Goal: Task Accomplishment & Management: Manage account settings

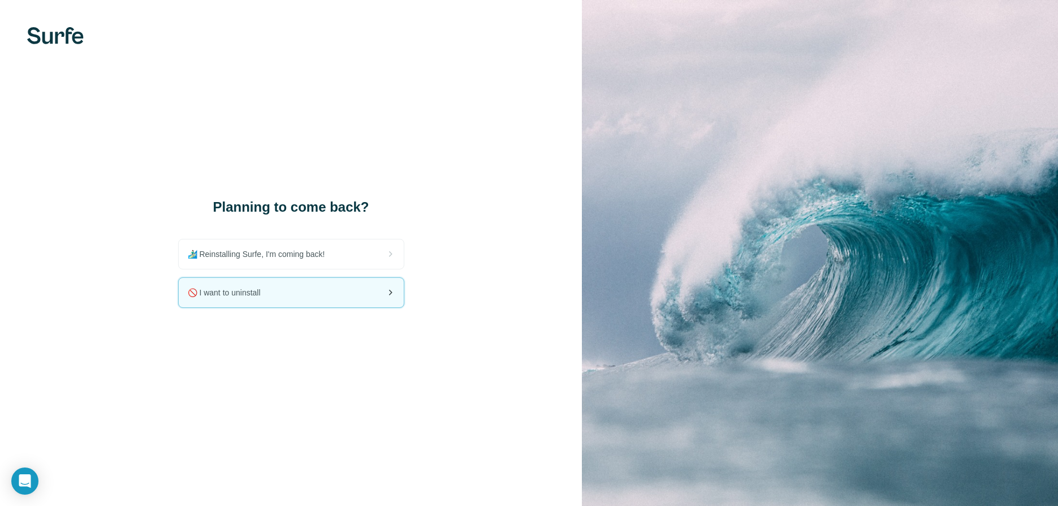
click at [328, 292] on div "🚫 I want to uninstall" at bounding box center [291, 292] width 225 height 29
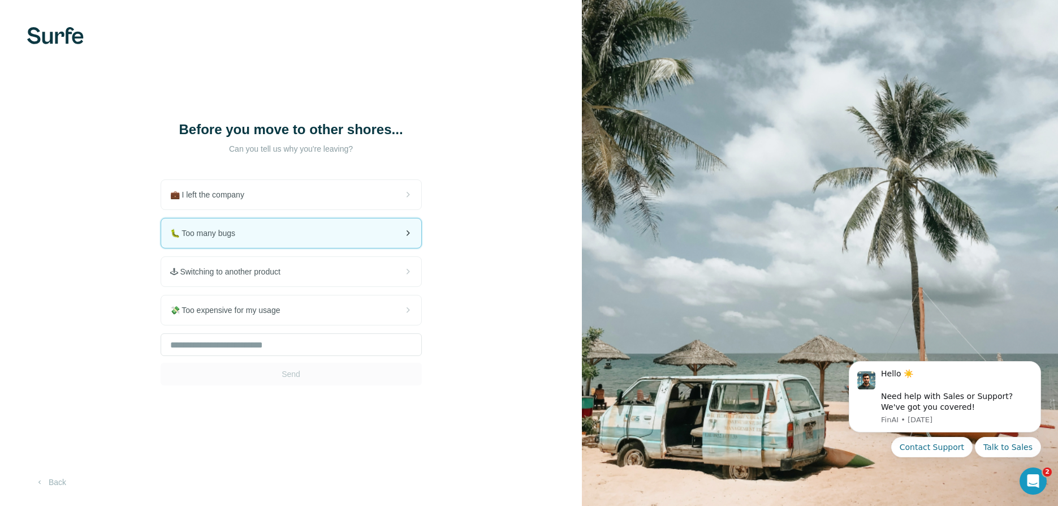
click at [310, 231] on div "🐛 Too many bugs" at bounding box center [291, 232] width 260 height 29
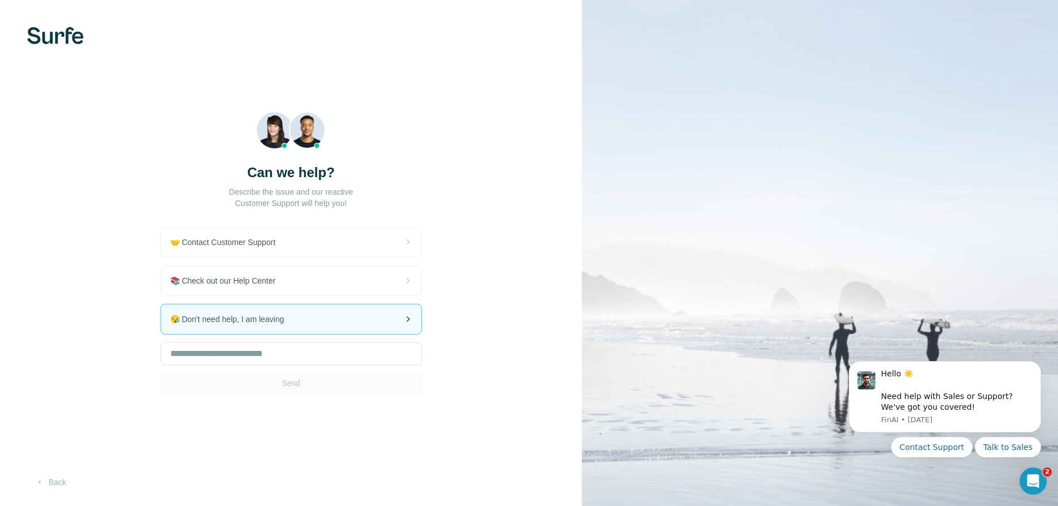
click at [313, 314] on div "😪 Don't need help, I am leaving" at bounding box center [291, 318] width 260 height 29
